Goal: Transaction & Acquisition: Purchase product/service

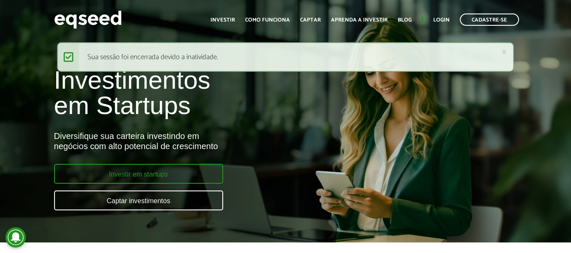
click at [170, 174] on link "Investir em startups" at bounding box center [138, 174] width 169 height 20
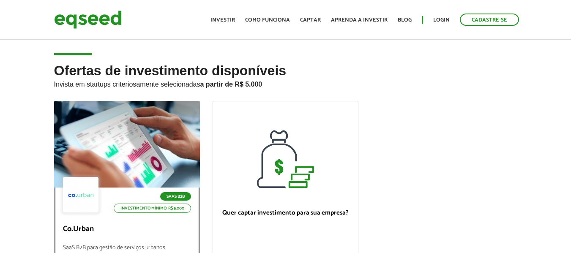
click at [154, 147] on div at bounding box center [127, 144] width 146 height 87
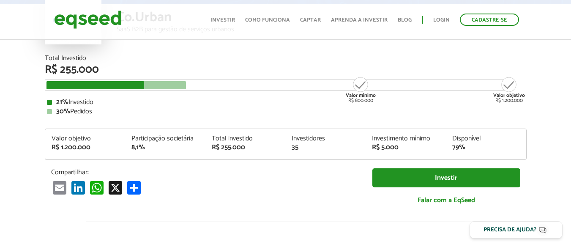
scroll to position [85, 0]
